Goal: Task Accomplishment & Management: Use online tool/utility

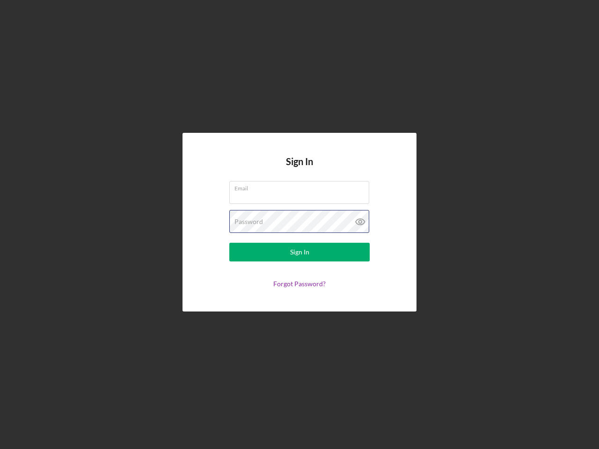
click at [299, 224] on div "Password" at bounding box center [299, 221] width 140 height 23
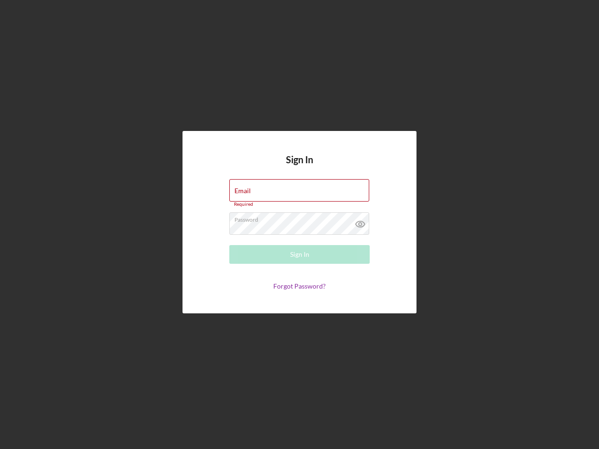
click at [360, 222] on icon at bounding box center [359, 223] width 23 height 23
